Goal: Task Accomplishment & Management: Complete application form

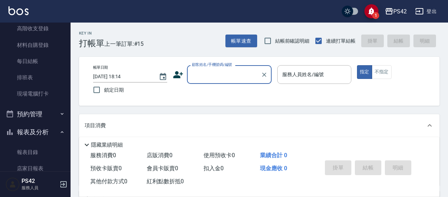
scroll to position [106, 0]
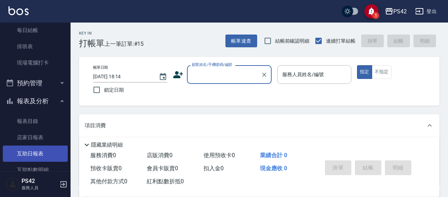
click at [11, 153] on link "互助日報表" at bounding box center [35, 154] width 65 height 16
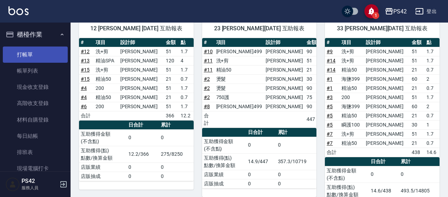
click at [31, 52] on link "打帳單" at bounding box center [35, 55] width 65 height 16
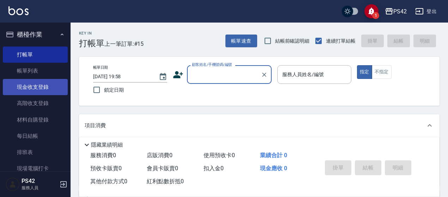
click at [42, 83] on link "現金收支登錄" at bounding box center [35, 87] width 65 height 16
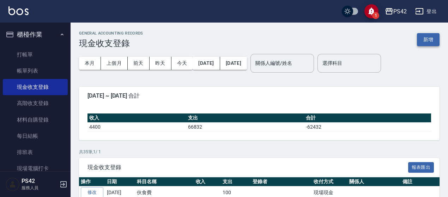
click at [425, 41] on button "新增" at bounding box center [428, 39] width 23 height 13
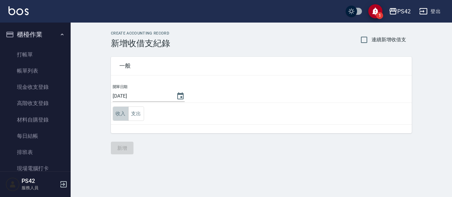
drag, startPoint x: 122, startPoint y: 116, endPoint x: 137, endPoint y: 123, distance: 16.4
click at [123, 116] on button "收入" at bounding box center [121, 114] width 16 height 14
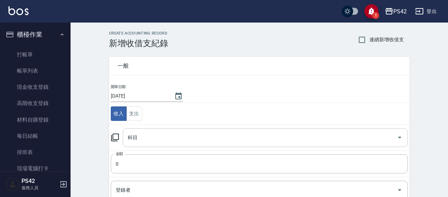
click at [134, 138] on input "科目" at bounding box center [260, 138] width 268 height 12
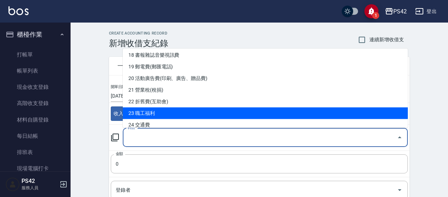
scroll to position [247, 0]
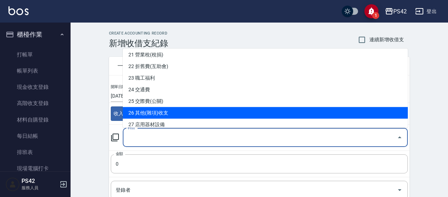
click at [159, 116] on li "26 其他(雜項)收支" at bounding box center [265, 113] width 285 height 12
type input "26 其他(雜項)收支"
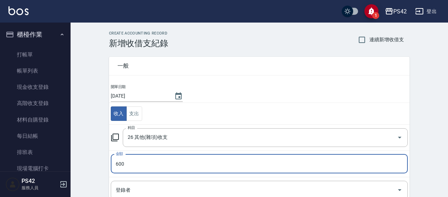
type input "600"
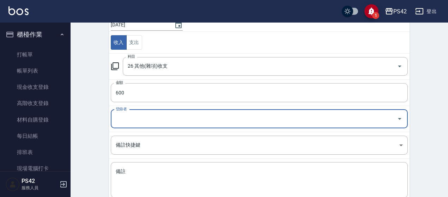
scroll to position [106, 0]
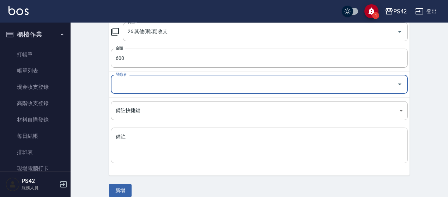
drag, startPoint x: 139, startPoint y: 131, endPoint x: 144, endPoint y: 134, distance: 4.9
click at [140, 131] on div "x 備註" at bounding box center [259, 146] width 297 height 36
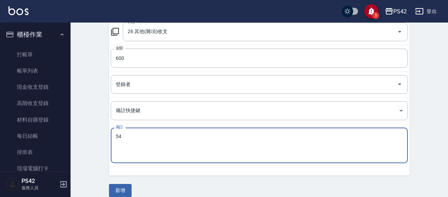
type textarea "5"
type textarea "制服"
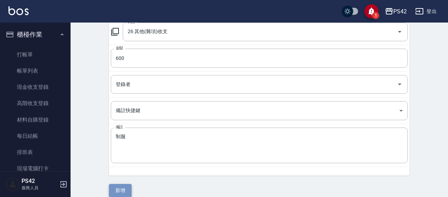
click at [121, 192] on button "新增" at bounding box center [120, 190] width 23 height 13
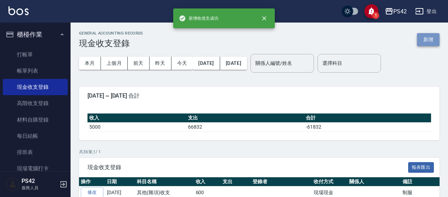
click at [433, 42] on button "新增" at bounding box center [428, 39] width 23 height 13
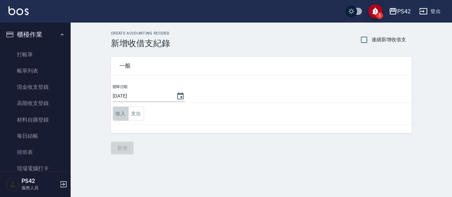
drag, startPoint x: 115, startPoint y: 116, endPoint x: 116, endPoint y: 122, distance: 6.0
click at [115, 115] on button "收入" at bounding box center [121, 114] width 16 height 14
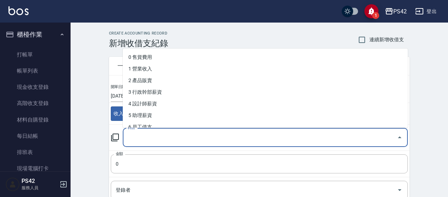
click at [128, 139] on input "科目" at bounding box center [260, 138] width 268 height 12
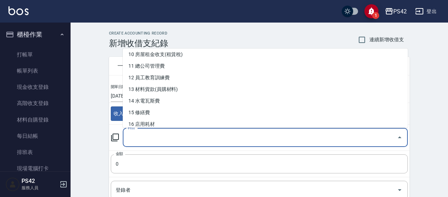
scroll to position [141, 0]
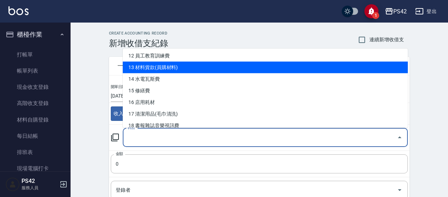
click at [172, 66] on li "13 材料貨款(員購材料)" at bounding box center [265, 68] width 285 height 12
type input "13 材料貨款(員購材料)"
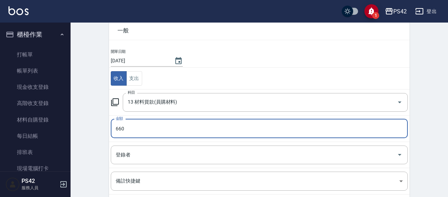
scroll to position [113, 0]
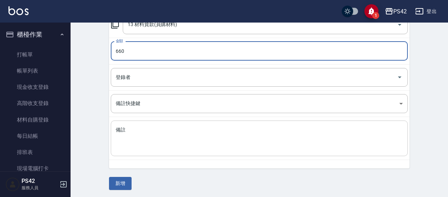
type input "660"
click at [133, 147] on textarea "備註" at bounding box center [259, 139] width 287 height 24
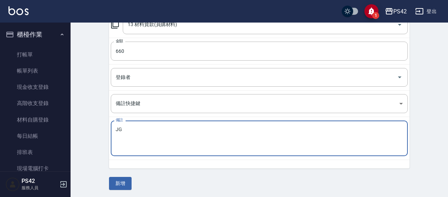
type textarea "J"
type textarea "雙氧+染膏"
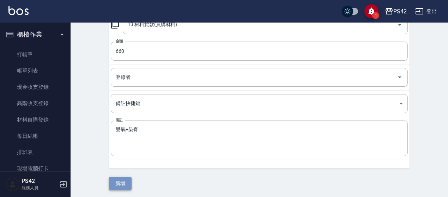
click at [126, 184] on button "新增" at bounding box center [120, 183] width 23 height 13
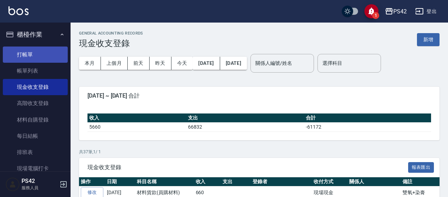
click at [37, 52] on link "打帳單" at bounding box center [35, 55] width 65 height 16
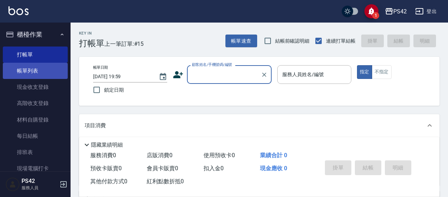
click at [25, 72] on link "帳單列表" at bounding box center [35, 71] width 65 height 16
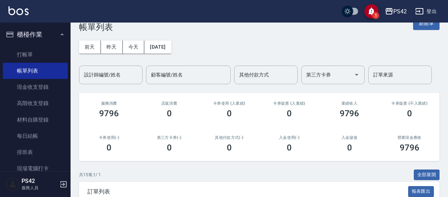
scroll to position [71, 0]
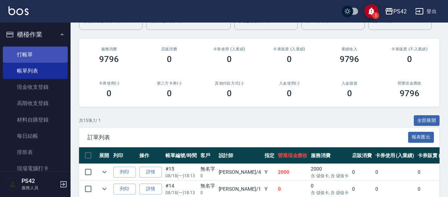
click at [40, 50] on link "打帳單" at bounding box center [35, 55] width 65 height 16
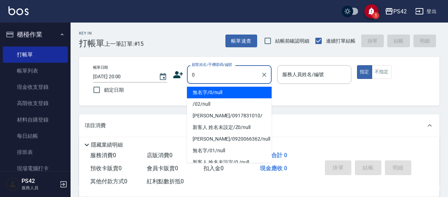
type input "無名字/0/null"
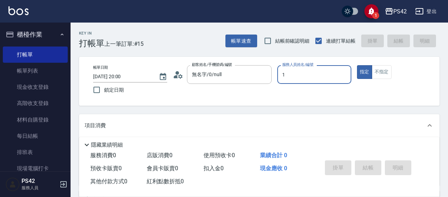
type input "[PERSON_NAME]-1"
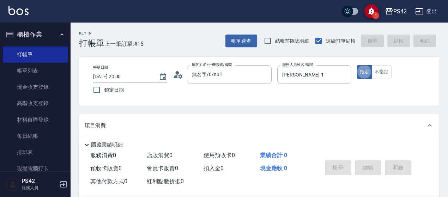
type button "true"
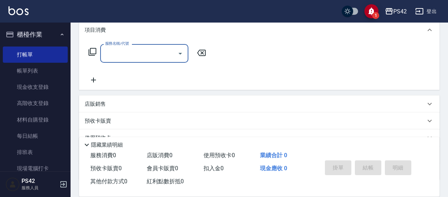
scroll to position [106, 0]
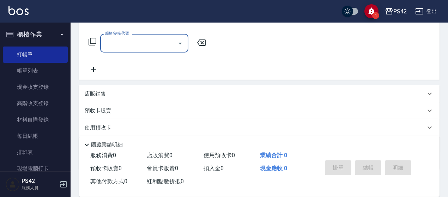
type input "0"
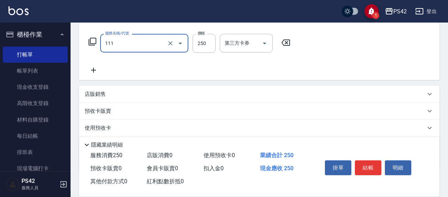
type input "200(111)"
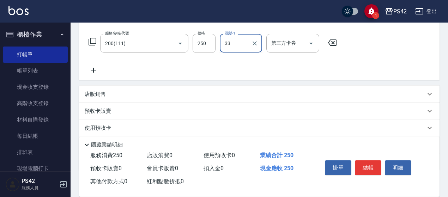
type input "[PERSON_NAME]-33"
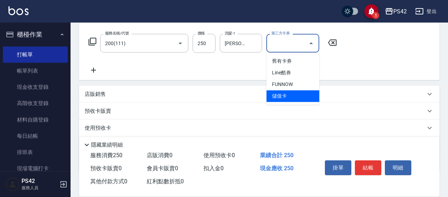
type input "儲值卡"
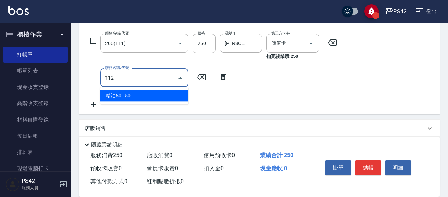
type input "精油50(112)"
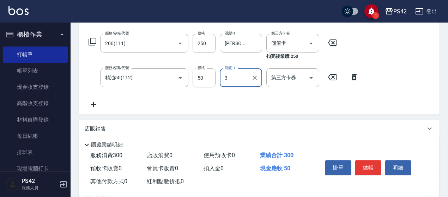
type input "3"
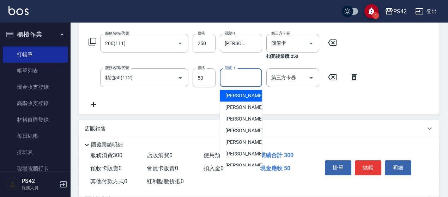
click at [254, 82] on input "洗髮-1" at bounding box center [241, 78] width 36 height 12
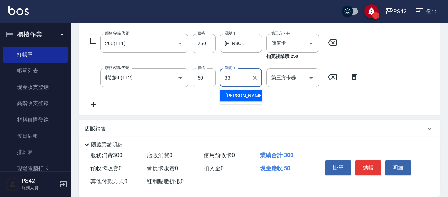
type input "[PERSON_NAME]-33"
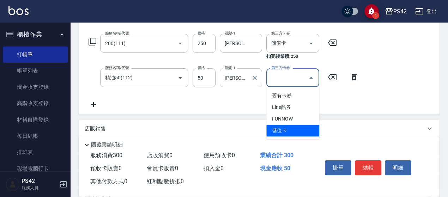
type input "儲值卡"
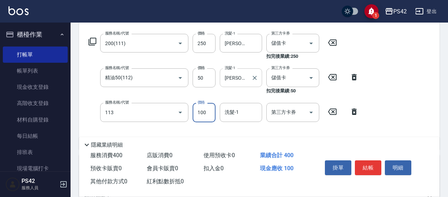
type input "瞬護100(113)"
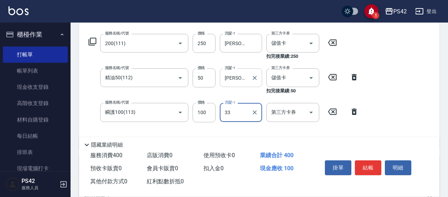
type input "[PERSON_NAME]-33"
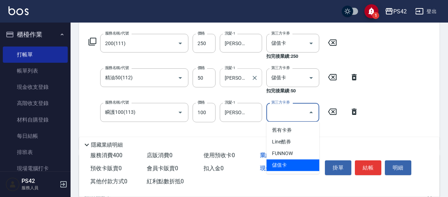
type input "儲值卡"
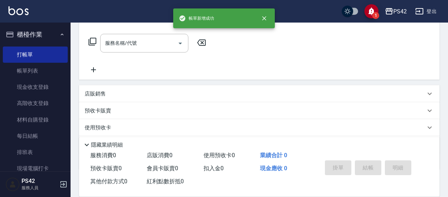
scroll to position [0, 0]
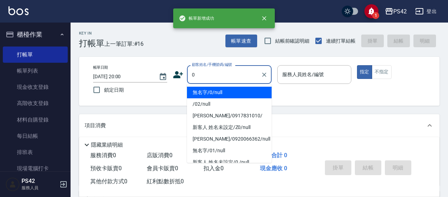
type input "無名字/0/null"
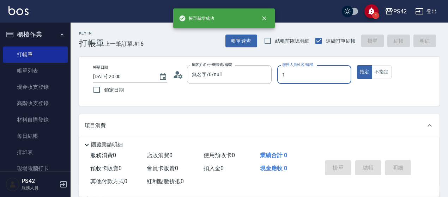
type input "[PERSON_NAME]-1"
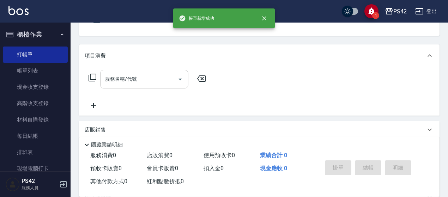
scroll to position [71, 0]
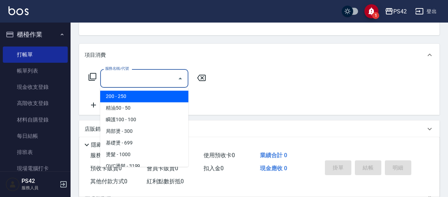
click at [138, 79] on input "服務名稱/代號" at bounding box center [138, 78] width 71 height 12
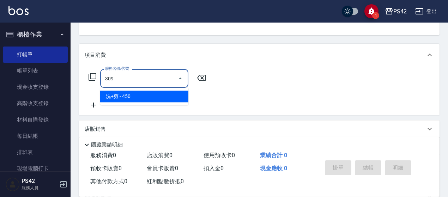
type input "洗+剪(309)"
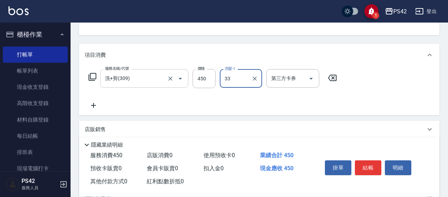
type input "[PERSON_NAME]-33"
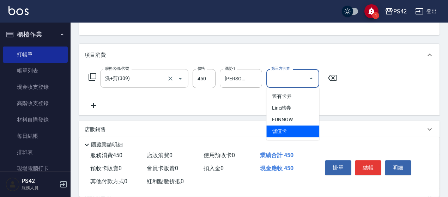
type input "儲值卡"
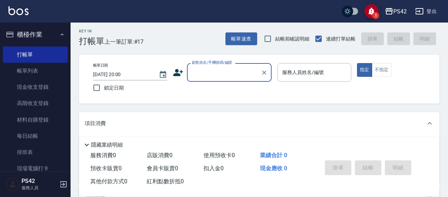
scroll to position [35, 0]
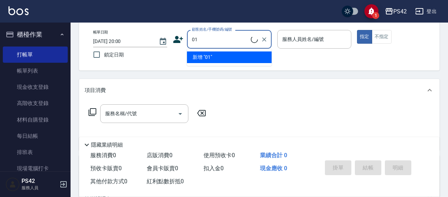
type input "[PERSON_NAME]/0917831010/"
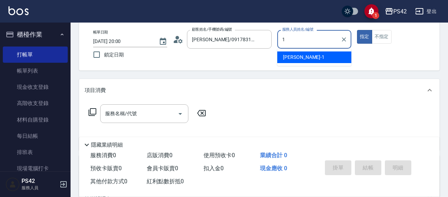
type input "[PERSON_NAME]-1"
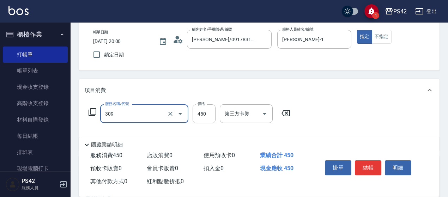
type input "洗+剪(309)"
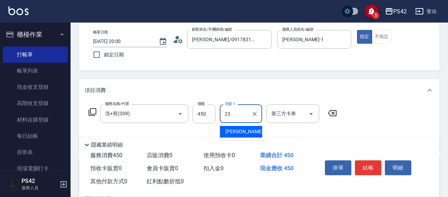
type input "[PERSON_NAME]-23"
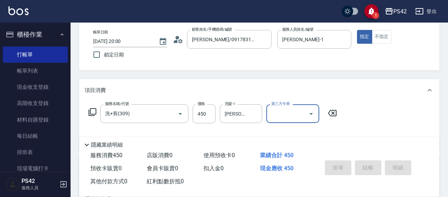
type input "[DATE] 20:01"
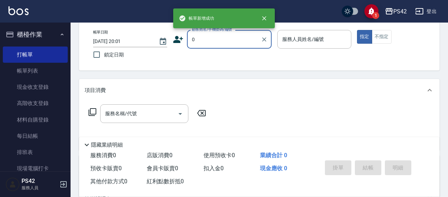
type input "[PERSON_NAME]/0917831010/"
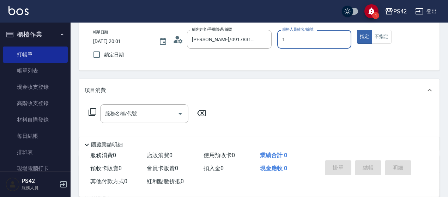
type input "[PERSON_NAME]-1"
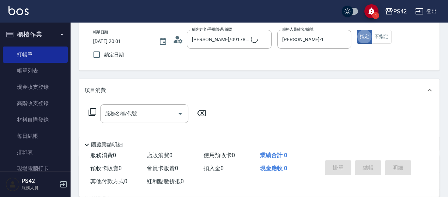
type input "無名字/0/null"
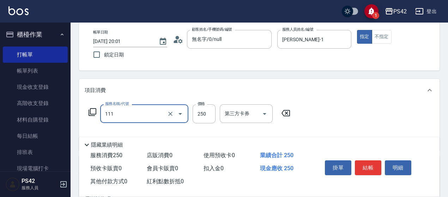
type input "200(111)"
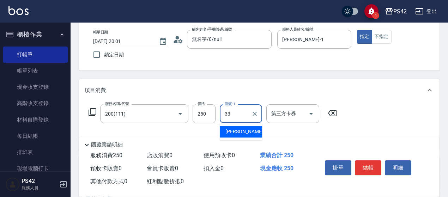
type input "[PERSON_NAME]-33"
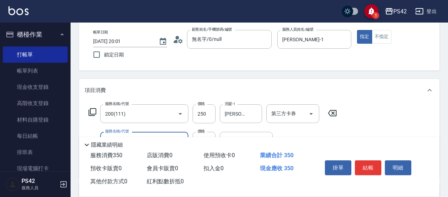
type input "瞬護100(113)"
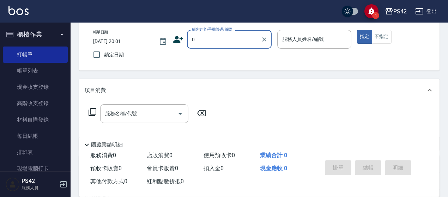
type input "[PERSON_NAME]/0917831010/"
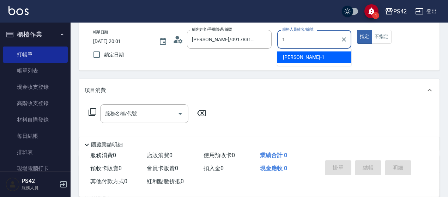
type input "[PERSON_NAME]-1"
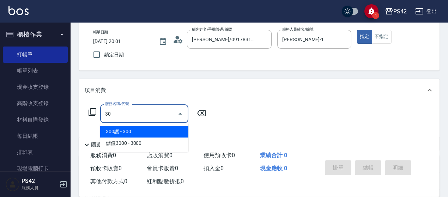
type input "3"
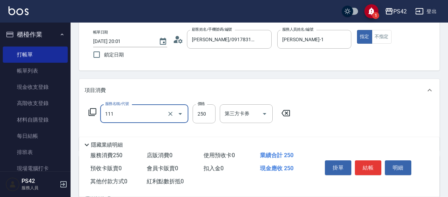
type input "200(111)"
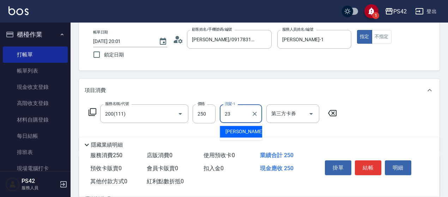
type input "[PERSON_NAME]-23"
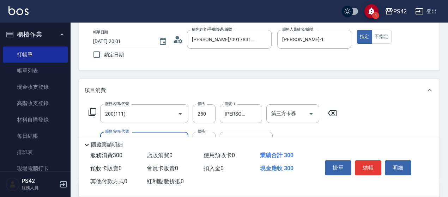
type input "精油50(112)"
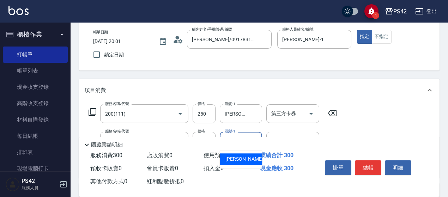
type input "[PERSON_NAME]-23"
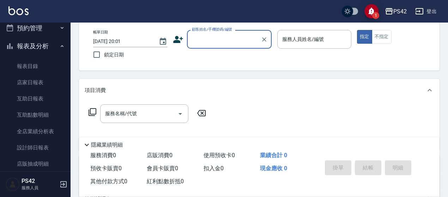
scroll to position [176, 0]
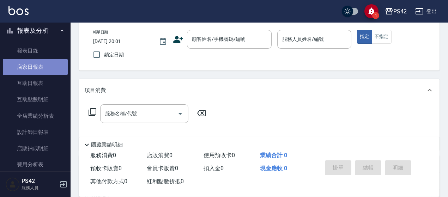
click at [42, 65] on link "店家日報表" at bounding box center [35, 67] width 65 height 16
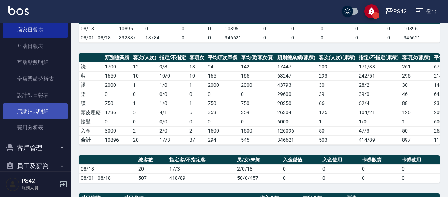
scroll to position [243, 0]
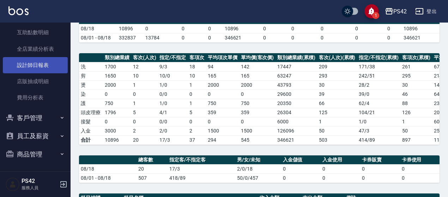
click at [46, 64] on link "設計師日報表" at bounding box center [35, 65] width 65 height 16
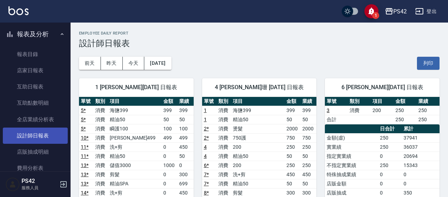
scroll to position [138, 0]
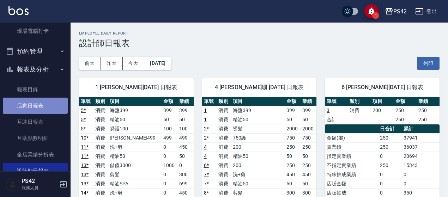
click at [47, 107] on link "店家日報表" at bounding box center [35, 106] width 65 height 16
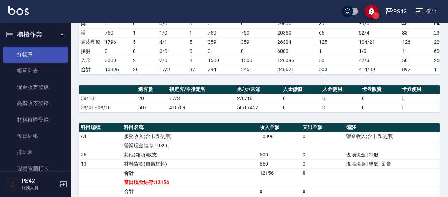
click at [42, 53] on link "打帳單" at bounding box center [35, 55] width 65 height 16
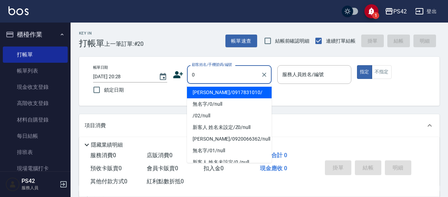
type input "[PERSON_NAME]/0917831010/"
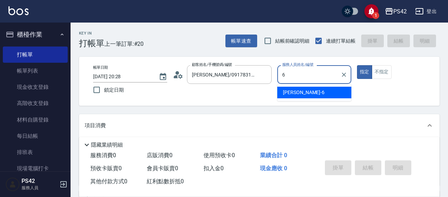
type input "[PERSON_NAME]-6"
type button "true"
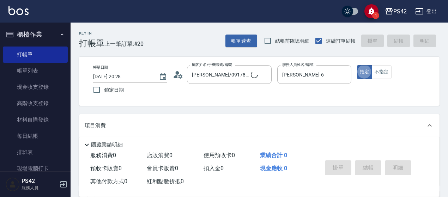
type input "無名字/0/null"
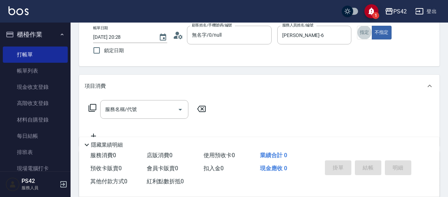
scroll to position [71, 0]
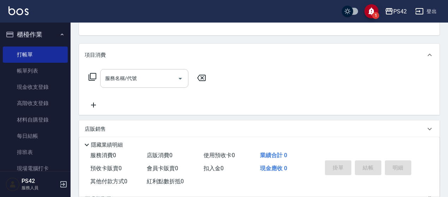
click at [144, 82] on input "服務名稱/代號" at bounding box center [138, 78] width 71 height 12
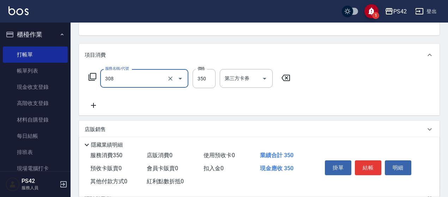
type input "洗+剪(308)"
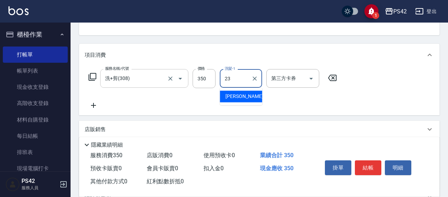
type input "[PERSON_NAME]-23"
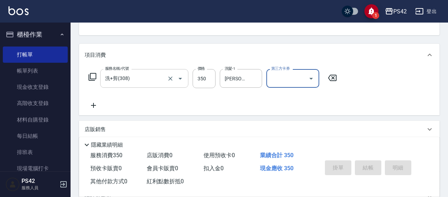
type input "[DATE] 20:29"
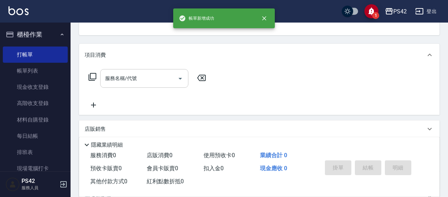
scroll to position [68, 0]
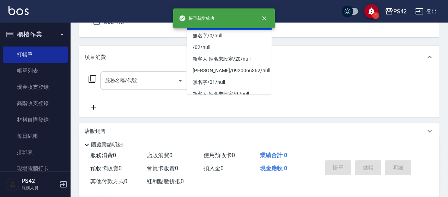
type input "[PERSON_NAME]/0917831010/"
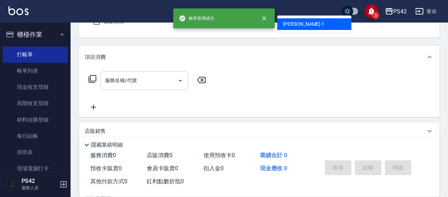
type input "[PERSON_NAME]-1"
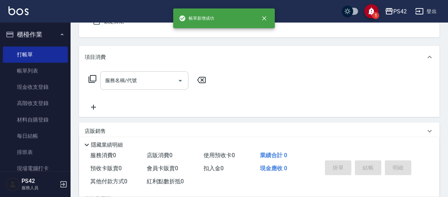
scroll to position [65, 0]
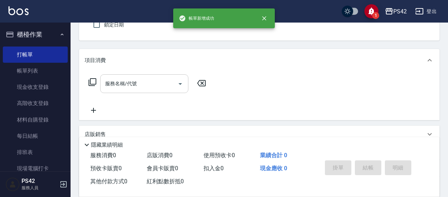
type button "false"
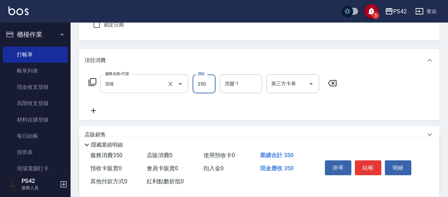
type input "洗+剪(308)"
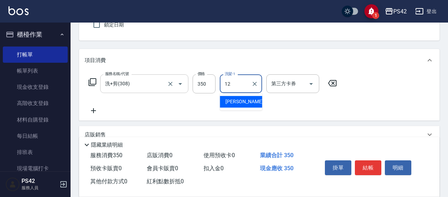
type input "[PERSON_NAME]-12"
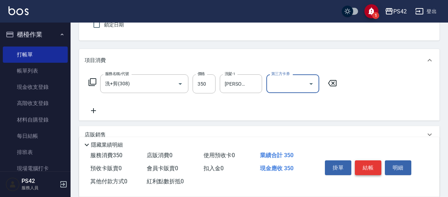
click at [368, 162] on button "結帳" at bounding box center [368, 167] width 26 height 15
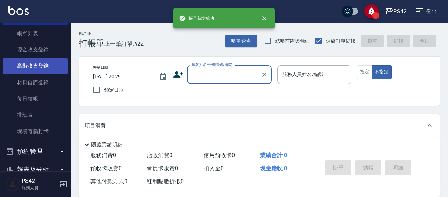
scroll to position [141, 0]
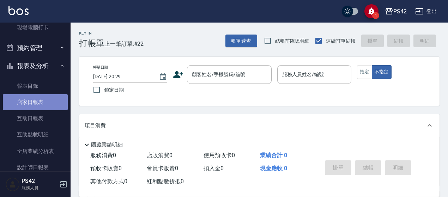
click at [51, 99] on link "店家日報表" at bounding box center [35, 102] width 65 height 16
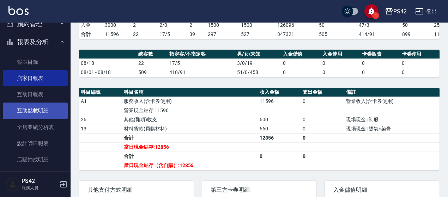
scroll to position [176, 0]
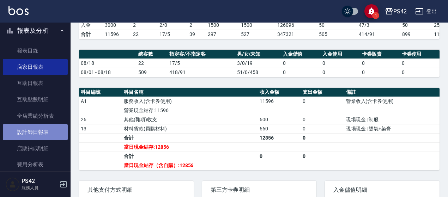
click at [47, 127] on link "設計師日報表" at bounding box center [35, 132] width 65 height 16
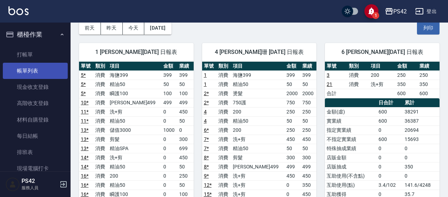
scroll to position [35, 0]
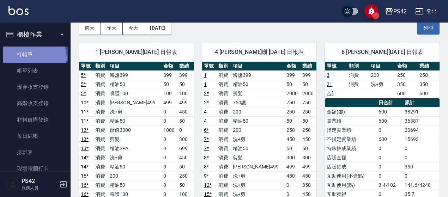
click at [33, 57] on link "打帳單" at bounding box center [35, 55] width 65 height 16
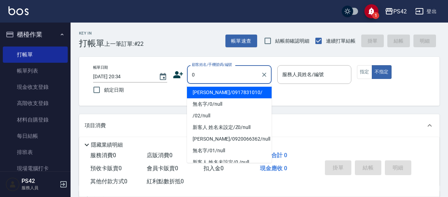
type input "[PERSON_NAME]/0917831010/"
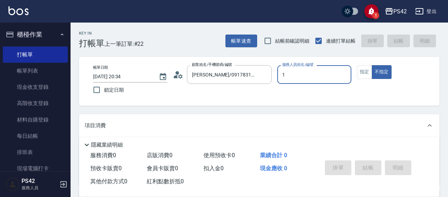
type input "1"
type button "false"
type input "[PERSON_NAME]-1"
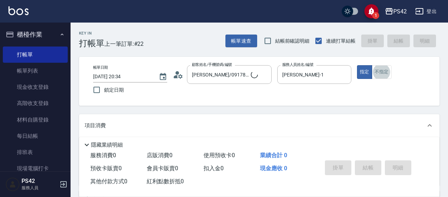
type input "無名字/0/null"
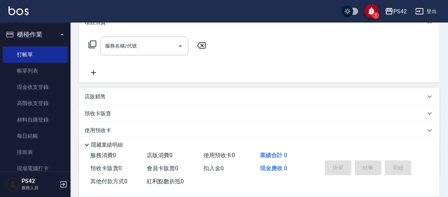
scroll to position [106, 0]
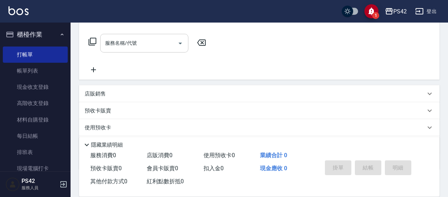
drag, startPoint x: 102, startPoint y: 36, endPoint x: 112, endPoint y: 41, distance: 11.7
click at [112, 41] on div "服務名稱/代號" at bounding box center [144, 43] width 88 height 19
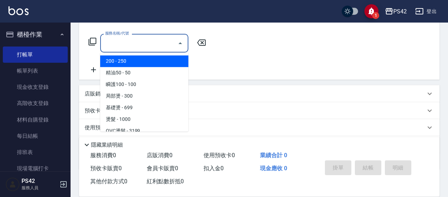
click at [112, 41] on input "服務名稱/代號" at bounding box center [138, 43] width 71 height 12
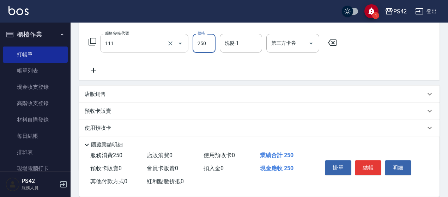
type input "200(111)"
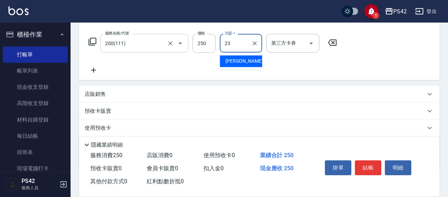
type input "[PERSON_NAME]-23"
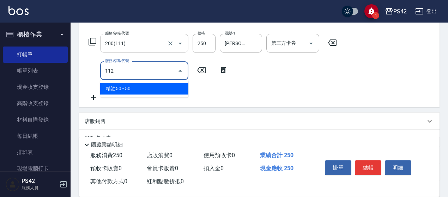
type input "精油50(112)"
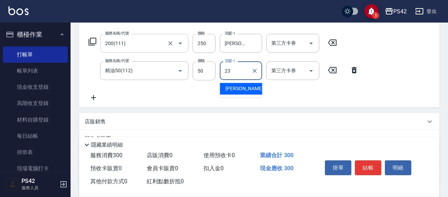
type input "[PERSON_NAME]-23"
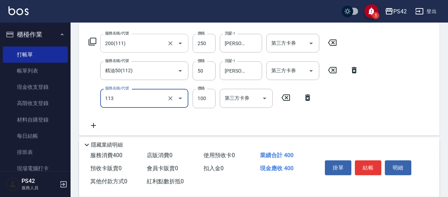
type input "瞬護100(113)"
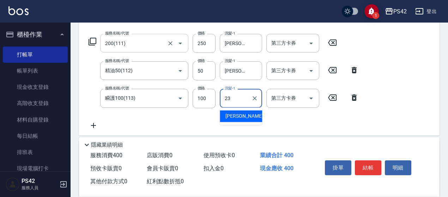
type input "[PERSON_NAME]-23"
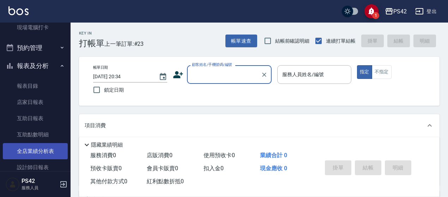
scroll to position [212, 0]
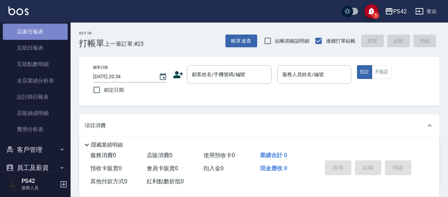
click at [37, 37] on link "店家日報表" at bounding box center [35, 32] width 65 height 16
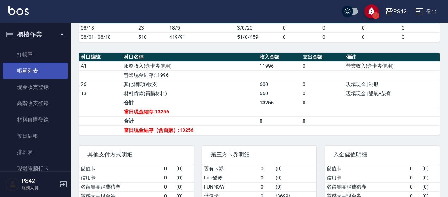
click at [40, 74] on link "帳單列表" at bounding box center [35, 71] width 65 height 16
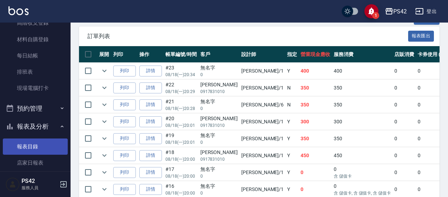
scroll to position [141, 0]
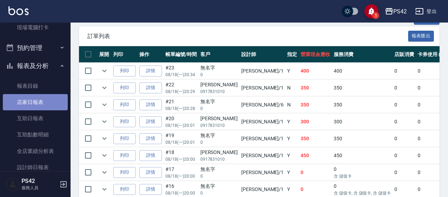
click at [35, 102] on link "店家日報表" at bounding box center [35, 102] width 65 height 16
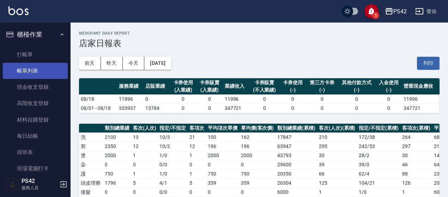
click at [52, 75] on link "帳單列表" at bounding box center [35, 71] width 65 height 16
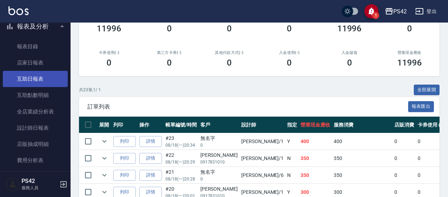
scroll to position [212, 0]
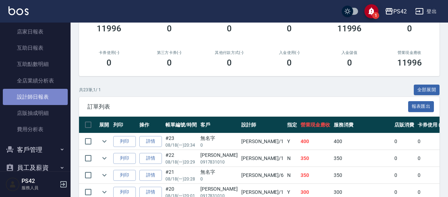
click at [53, 101] on link "設計師日報表" at bounding box center [35, 97] width 65 height 16
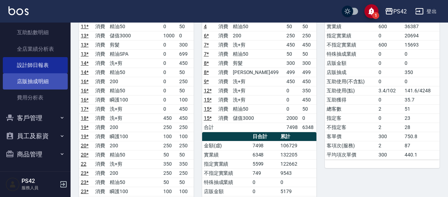
scroll to position [173, 0]
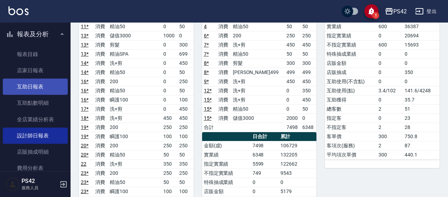
click at [37, 81] on link "互助日報表" at bounding box center [35, 87] width 65 height 16
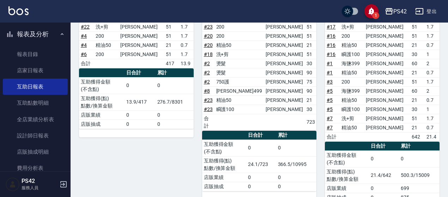
scroll to position [165, 0]
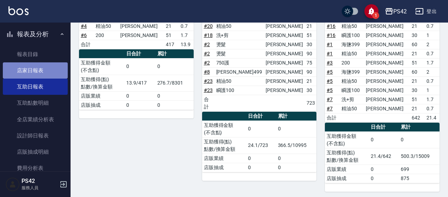
click at [44, 71] on link "店家日報表" at bounding box center [35, 70] width 65 height 16
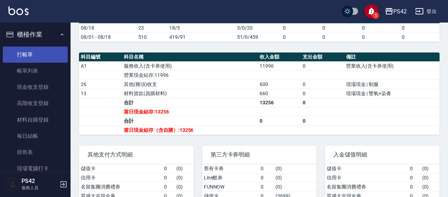
click at [41, 53] on link "打帳單" at bounding box center [35, 55] width 65 height 16
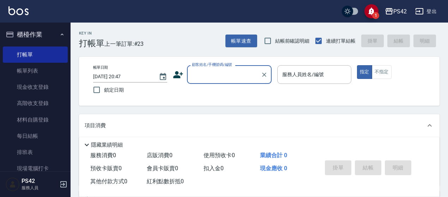
scroll to position [106, 0]
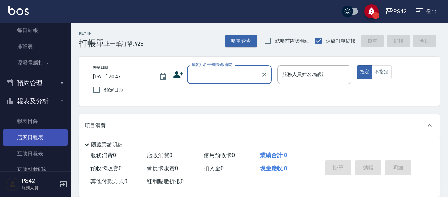
click at [37, 134] on link "店家日報表" at bounding box center [35, 137] width 65 height 16
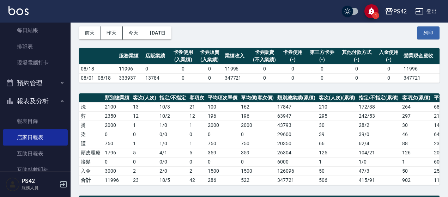
scroll to position [106, 0]
